Goal: Navigation & Orientation: Find specific page/section

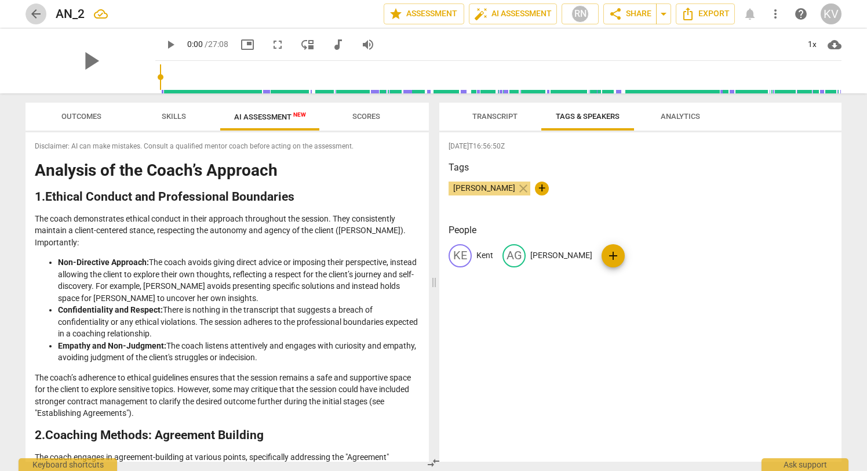
click at [34, 12] on span "arrow_back" at bounding box center [36, 14] width 14 height 14
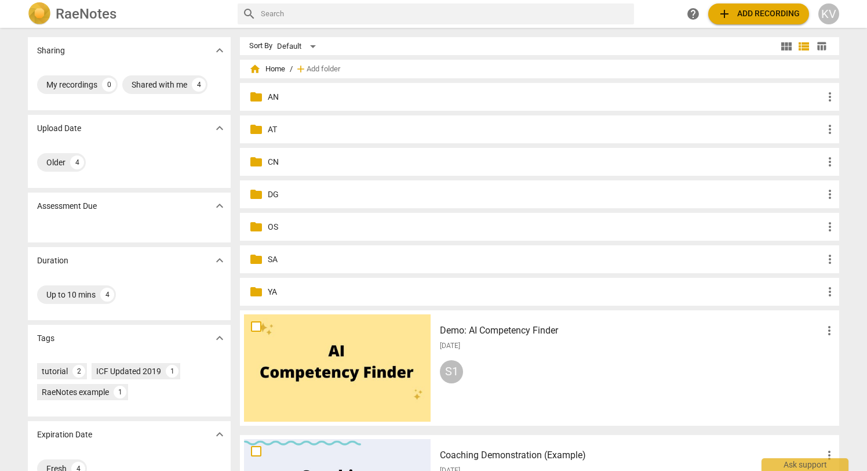
click at [264, 99] on div "folder AN more_vert" at bounding box center [539, 97] width 599 height 28
click at [269, 99] on p "AN" at bounding box center [545, 97] width 555 height 12
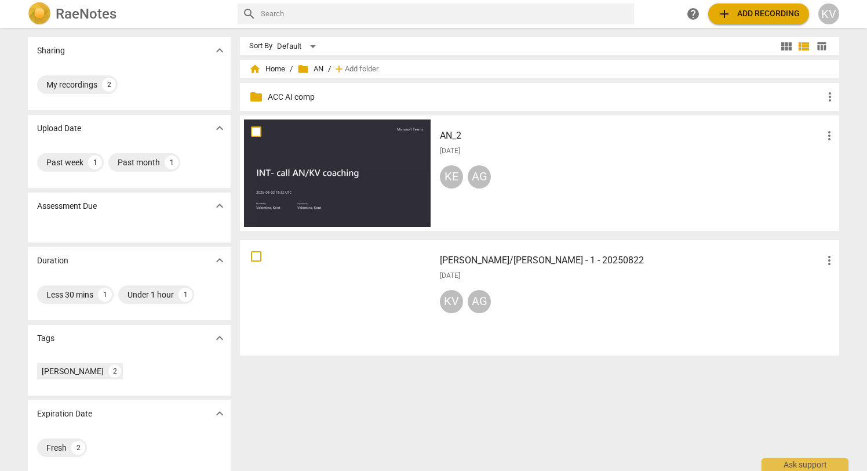
click at [450, 137] on h3 "AN_2" at bounding box center [631, 136] width 382 height 14
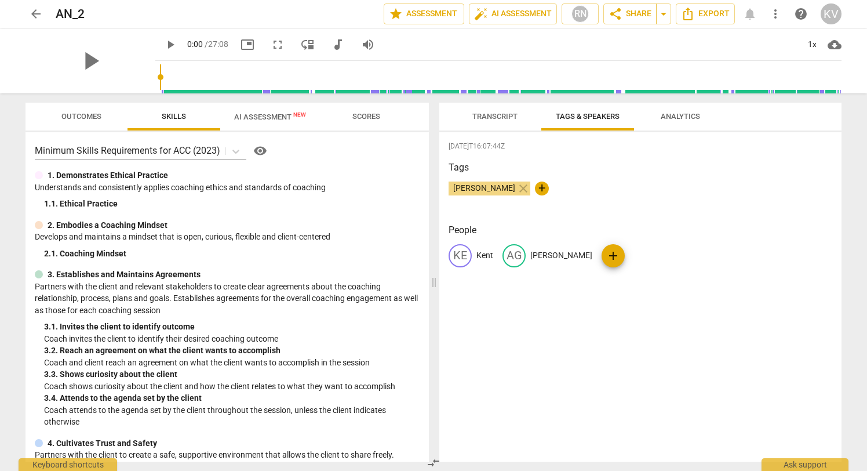
scroll to position [603, 0]
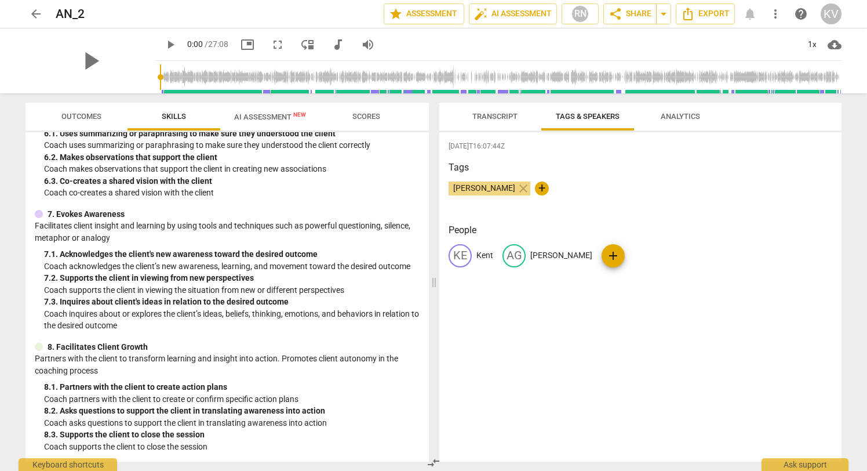
click at [281, 110] on span "AI Assessment New" at bounding box center [270, 116] width 100 height 17
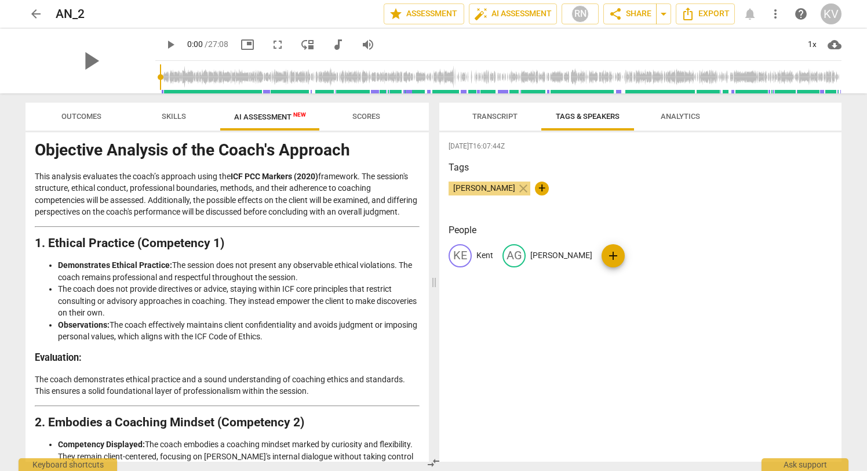
scroll to position [0, 0]
